Goal: Task Accomplishment & Management: Complete application form

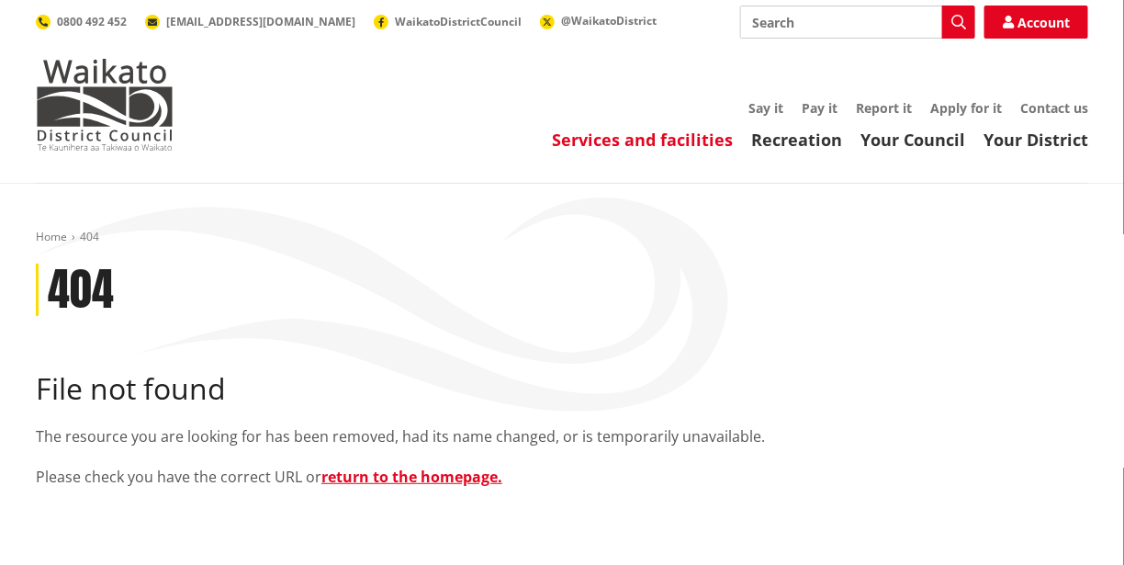
click at [604, 142] on link "Services and facilities" at bounding box center [642, 140] width 181 height 22
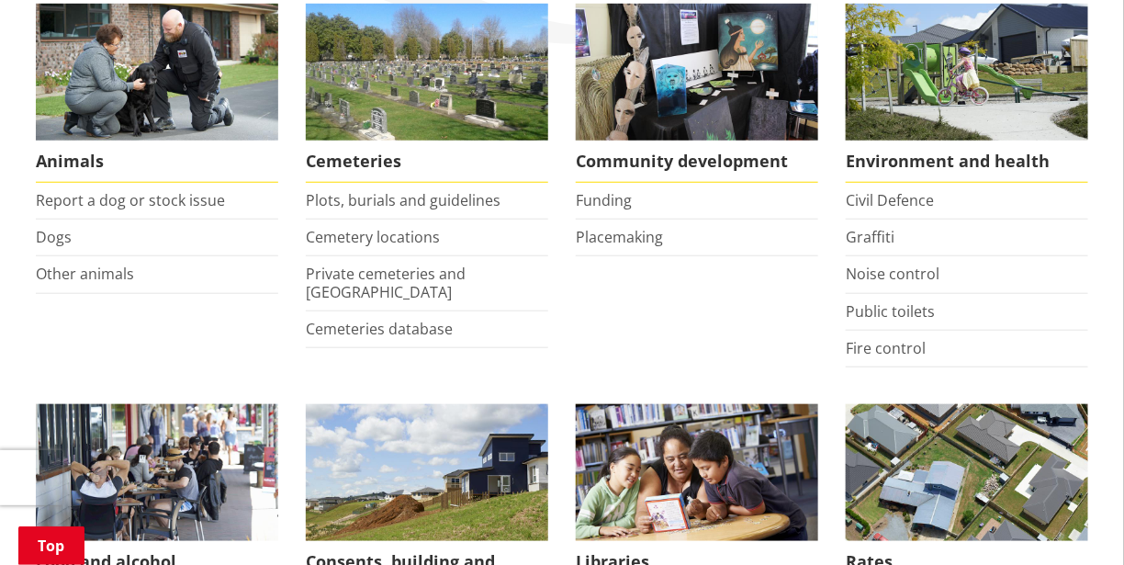
scroll to position [367, 0]
click at [56, 236] on link "Dogs" at bounding box center [54, 237] width 36 height 20
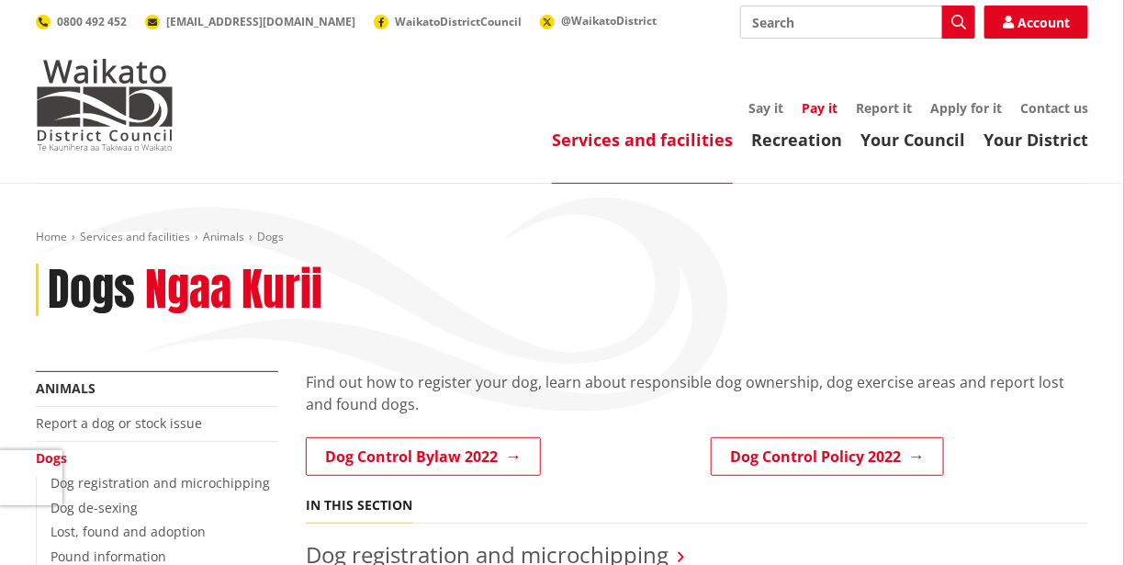
click at [817, 111] on link "Pay it" at bounding box center [820, 107] width 36 height 17
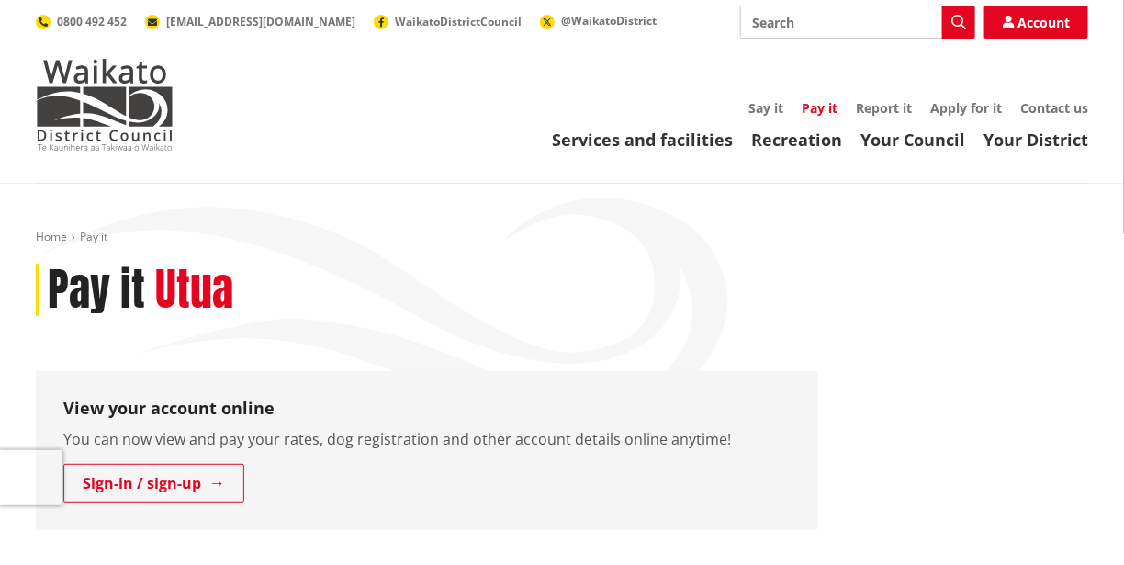
click at [773, 27] on input "Search" at bounding box center [857, 22] width 235 height 33
click at [791, 56] on div "Dog registration and microchipping" at bounding box center [857, 55] width 233 height 33
type input "Dog registration and microchipping"
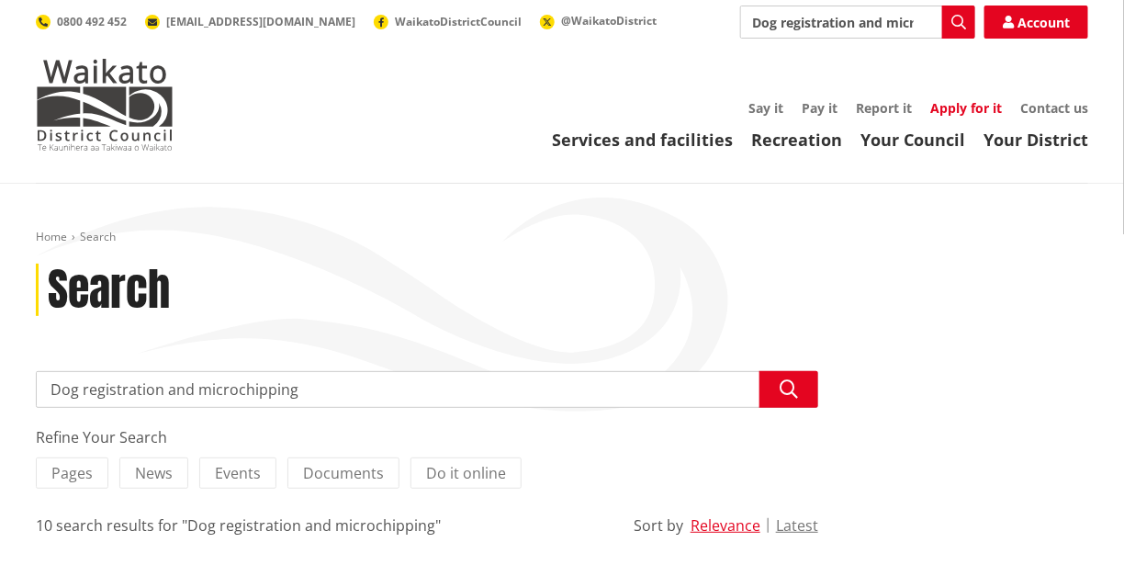
click at [945, 107] on link "Apply for it" at bounding box center [966, 107] width 72 height 17
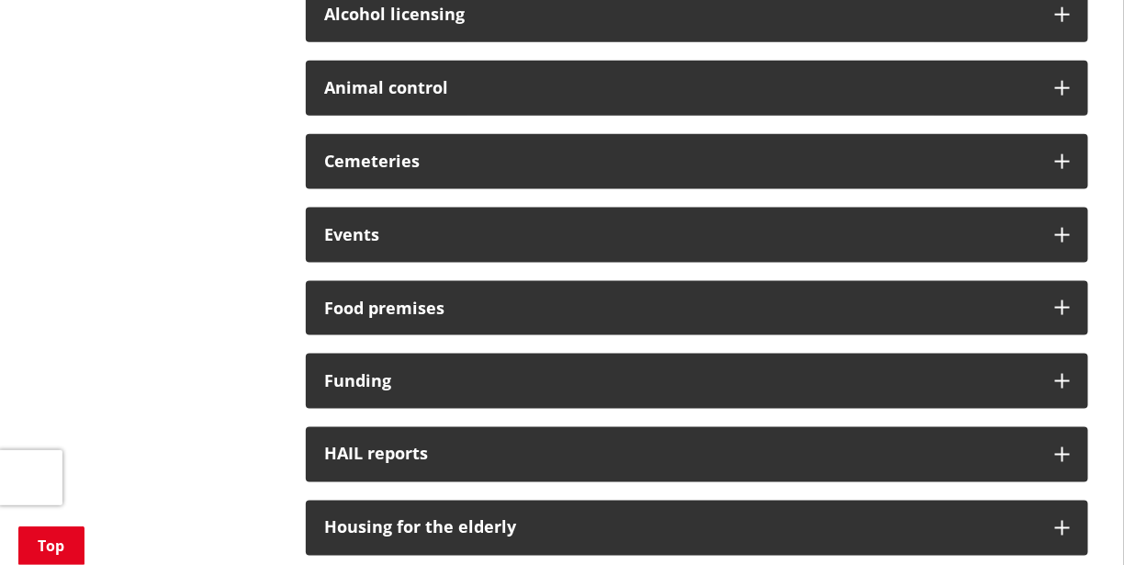
scroll to position [367, 0]
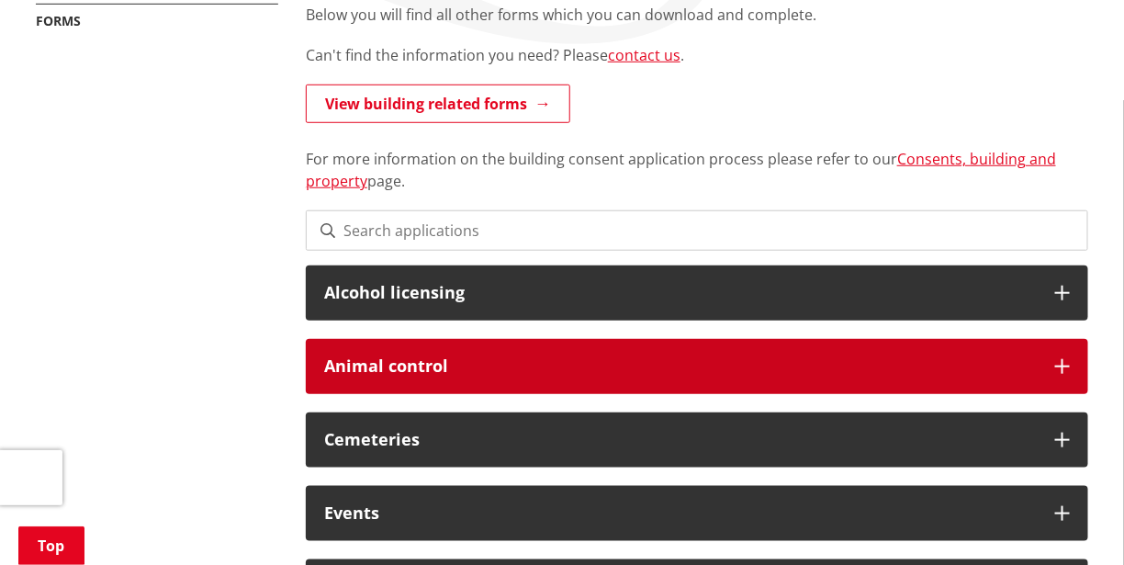
click at [1063, 367] on icon at bounding box center [1062, 366] width 15 height 15
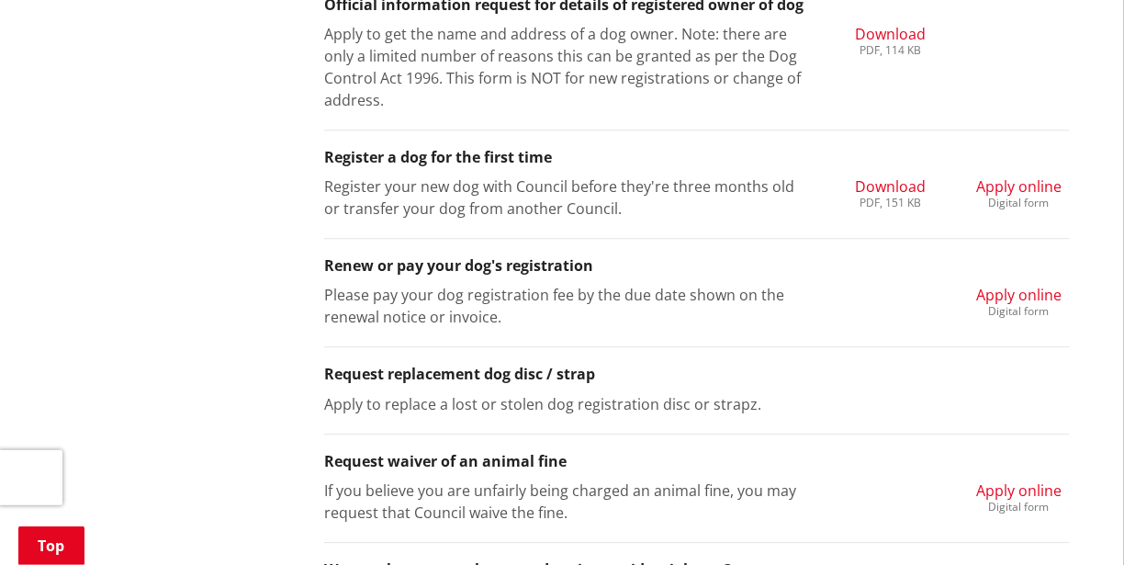
scroll to position [1469, 0]
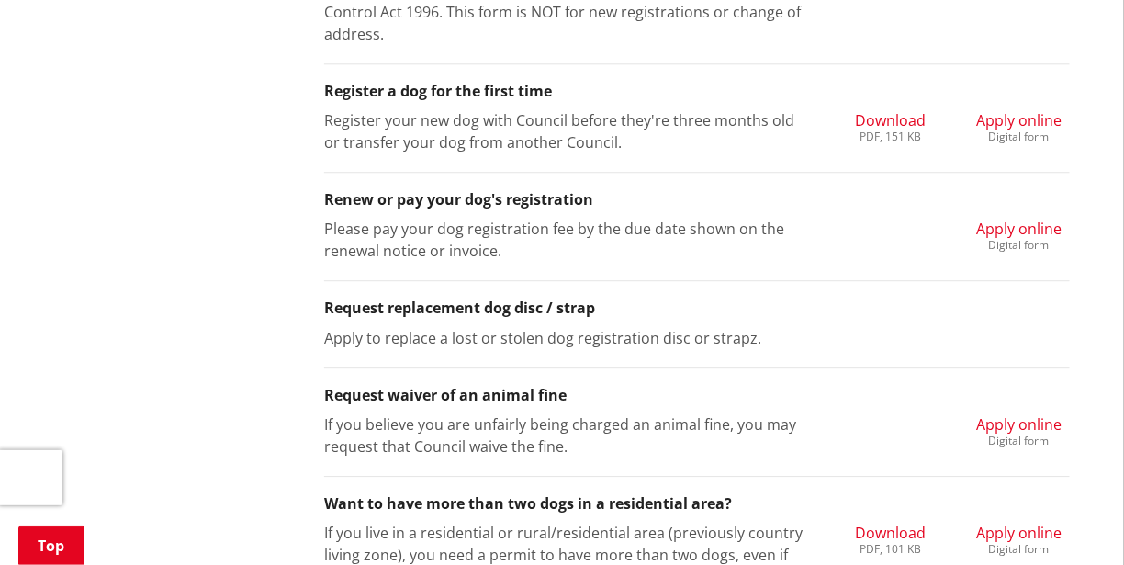
click at [437, 319] on li "Request replacement dog disc / strap Apply to replace a lost or stolen dog regi…" at bounding box center [697, 324] width 746 height 86
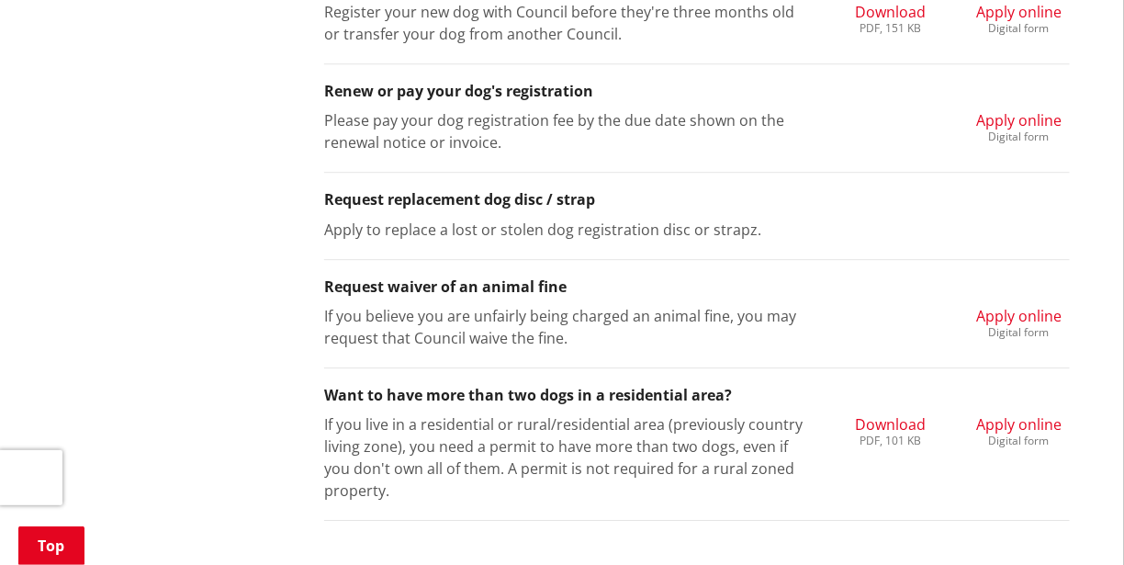
scroll to position [1561, 0]
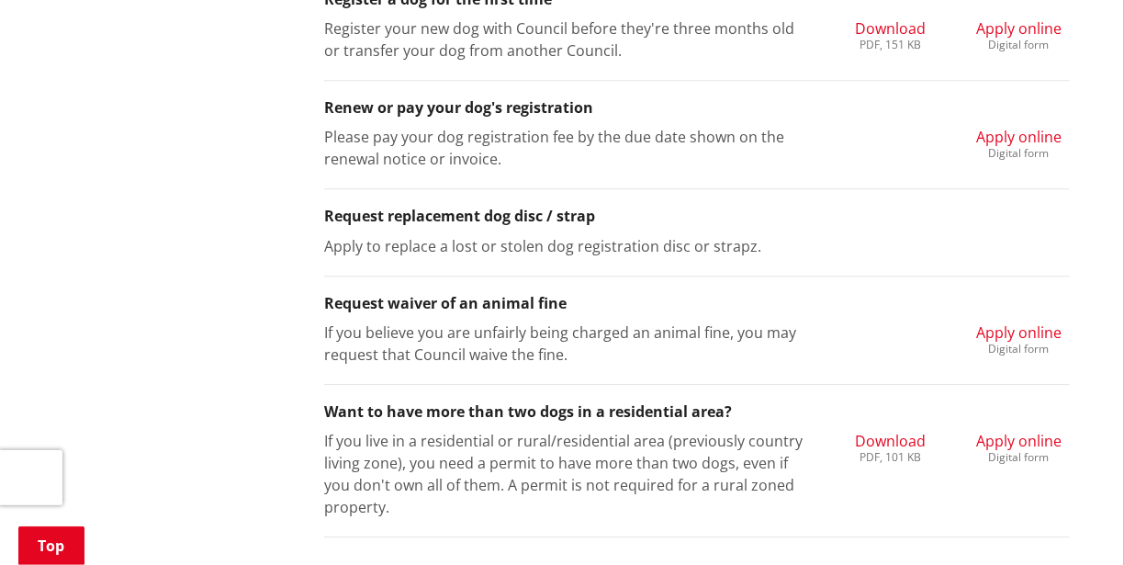
click at [462, 235] on p "Apply to replace a lost or stolen dog registration disc or strapz." at bounding box center [568, 246] width 488 height 22
click at [1001, 136] on span "Apply online" at bounding box center [1018, 137] width 85 height 20
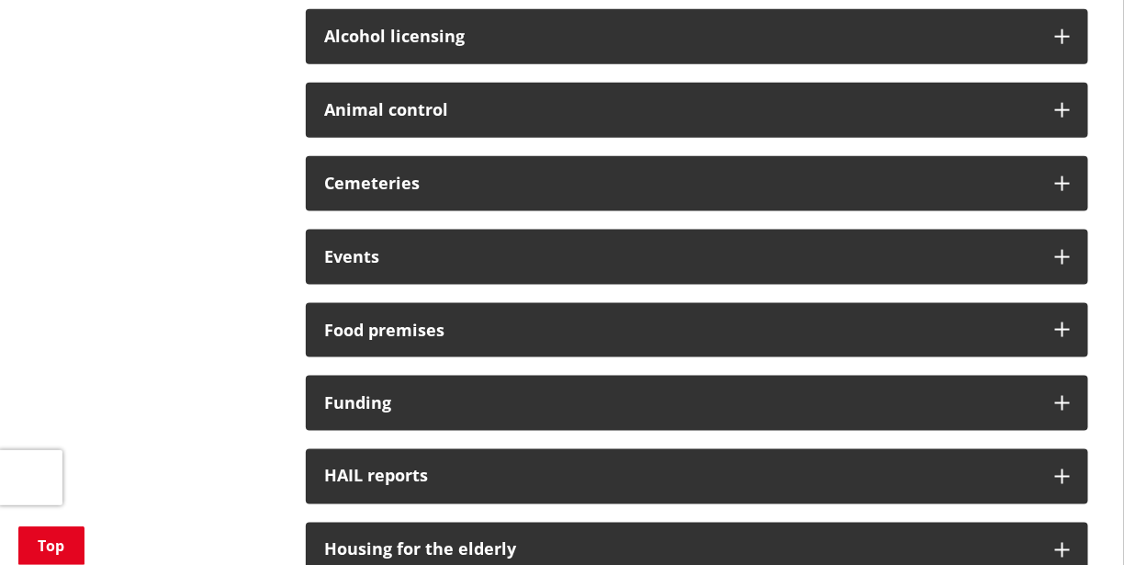
scroll to position [551, 0]
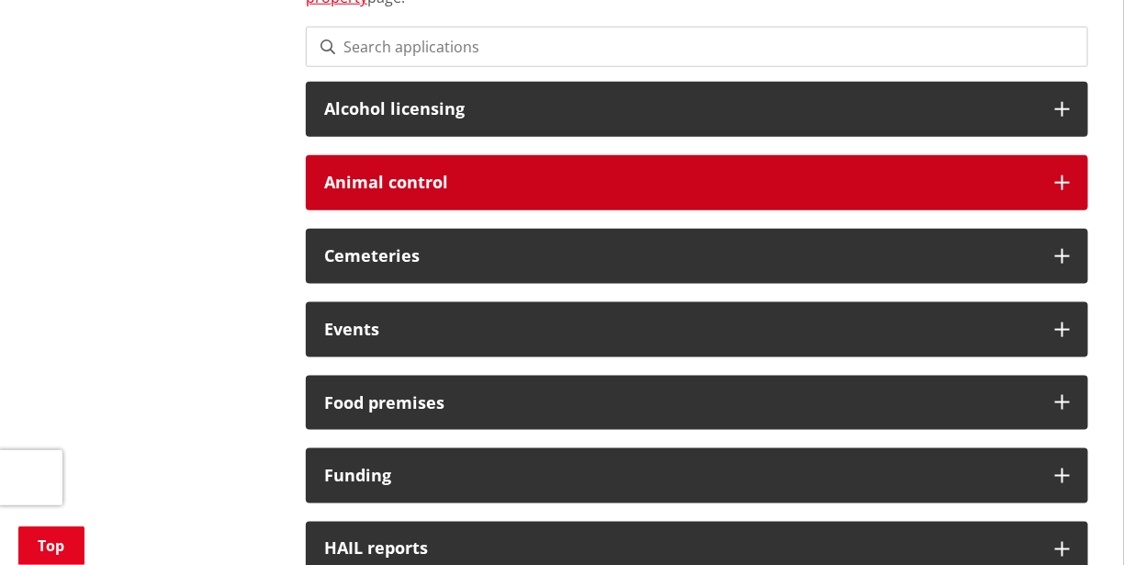
click at [1060, 179] on icon at bounding box center [1062, 182] width 15 height 15
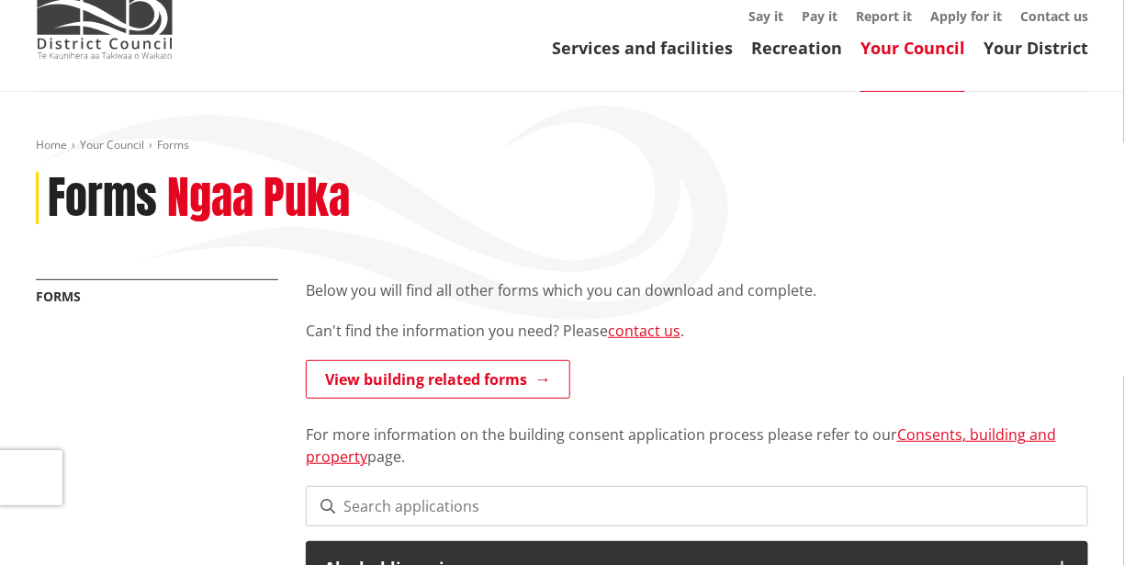
scroll to position [0, 0]
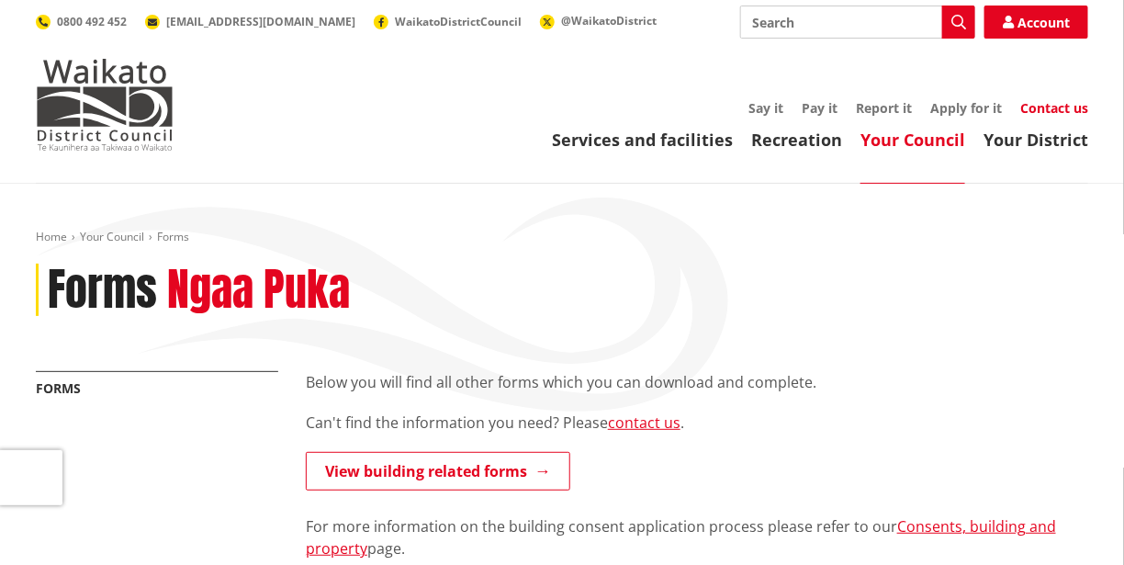
click at [1050, 109] on link "Contact us" at bounding box center [1054, 107] width 68 height 17
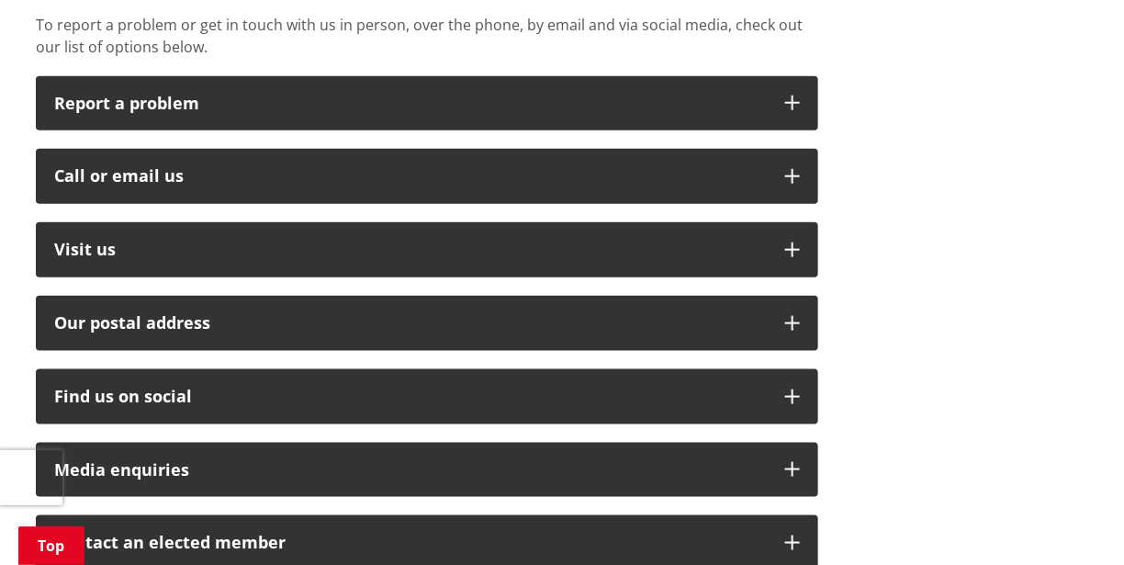
scroll to position [459, 0]
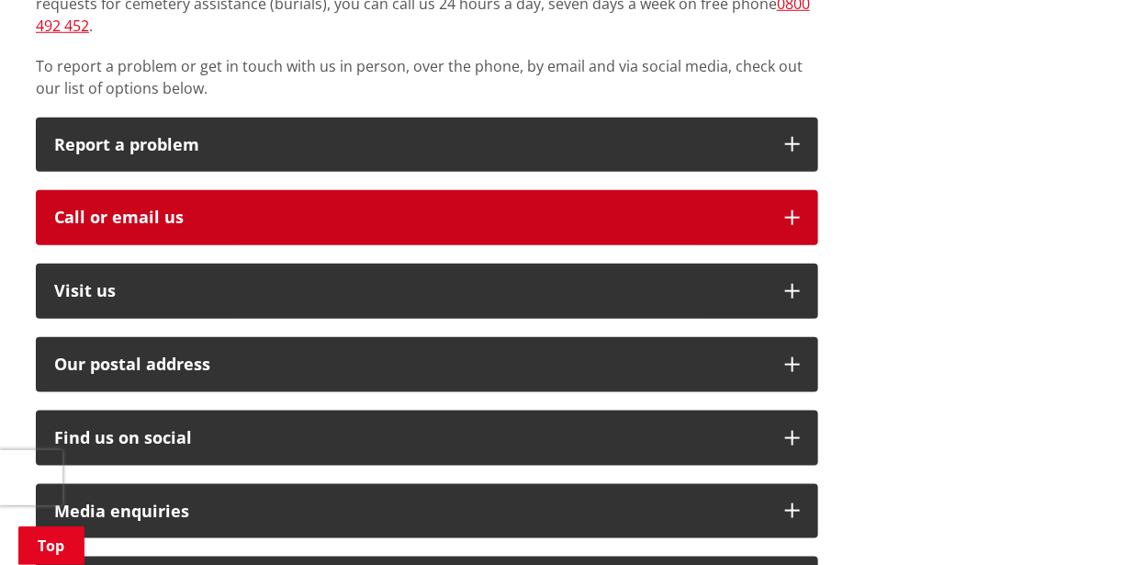
click at [791, 210] on icon "button" at bounding box center [792, 217] width 15 height 15
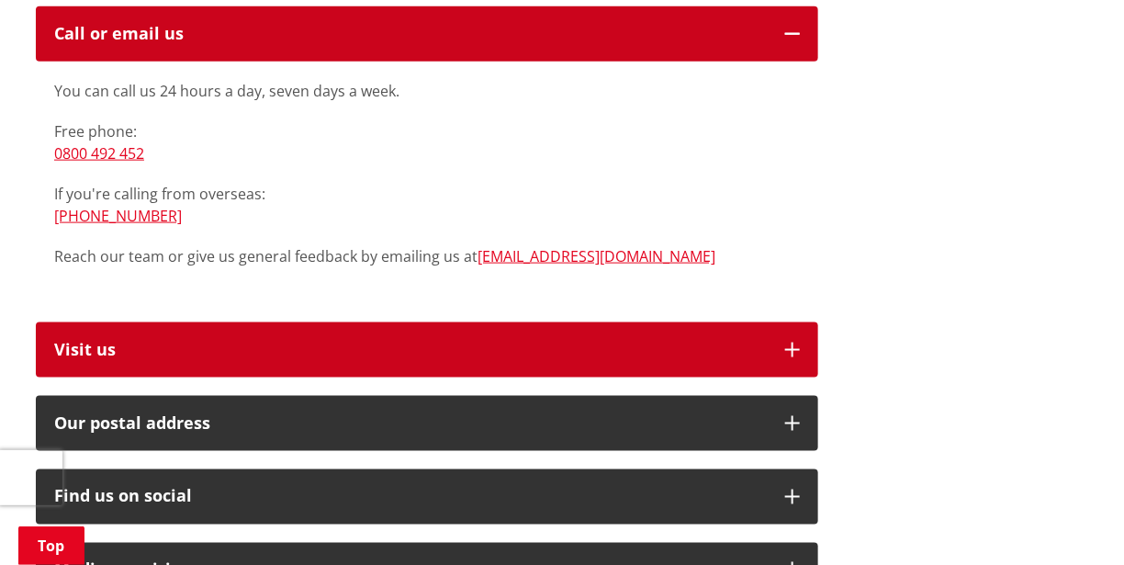
scroll to position [551, 0]
